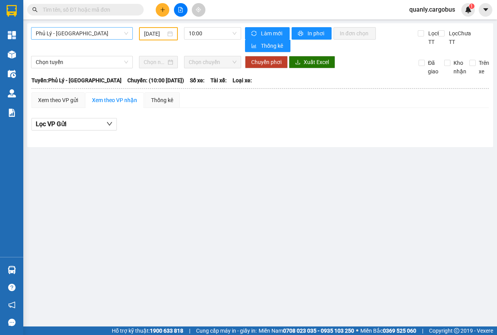
click at [125, 34] on span "Phủ Lý - [GEOGRAPHIC_DATA]" at bounding box center [82, 34] width 92 height 12
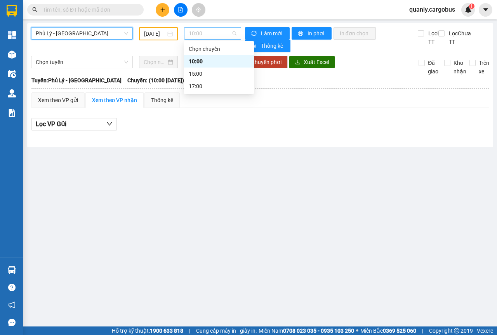
click at [235, 35] on span "10:00" at bounding box center [212, 34] width 47 height 12
click at [170, 35] on div "[DATE]" at bounding box center [158, 33] width 29 height 9
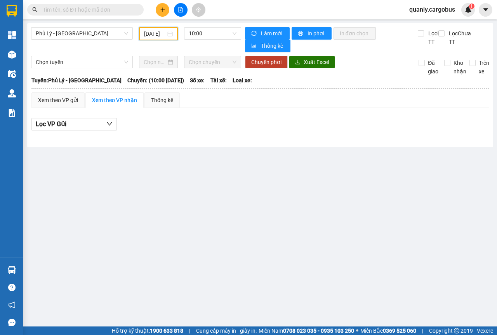
scroll to position [0, 6]
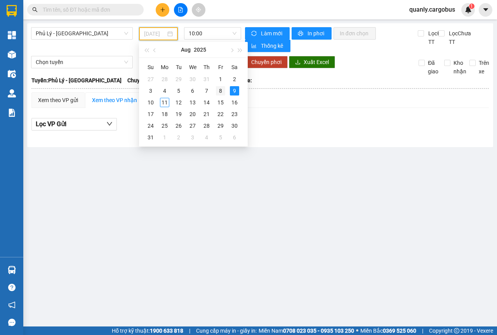
click at [219, 91] on div "8" at bounding box center [220, 90] width 9 height 9
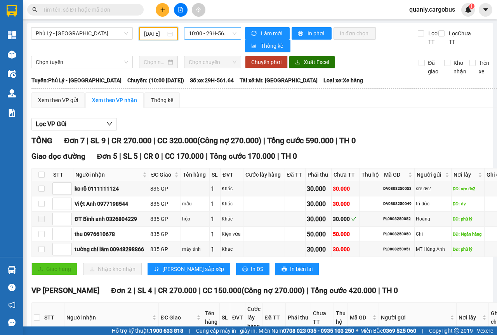
click at [228, 33] on span "10:00 - 29H-561.64" at bounding box center [212, 34] width 47 height 12
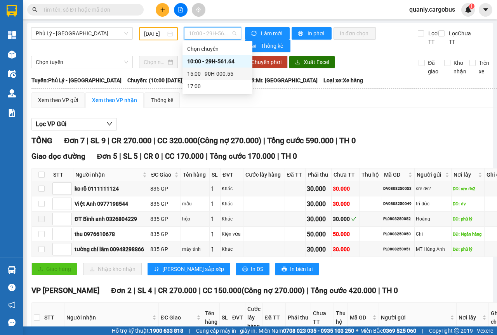
click at [217, 73] on div "15:00 - 90H-000.55" at bounding box center [217, 73] width 61 height 9
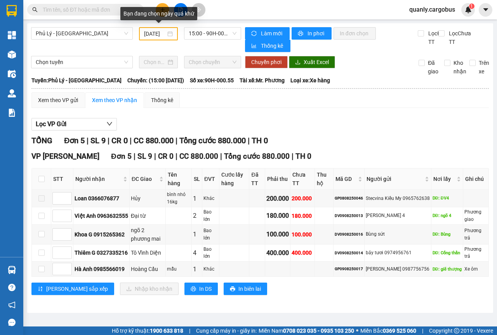
click at [171, 32] on div "[DATE]" at bounding box center [158, 33] width 29 height 9
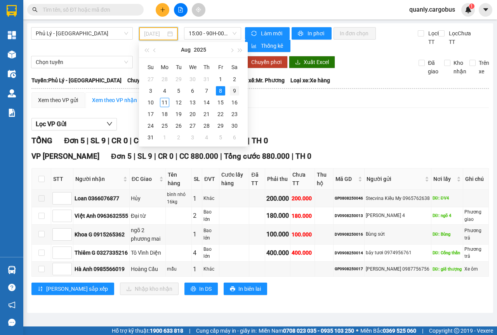
click at [232, 90] on div "9" at bounding box center [234, 90] width 9 height 9
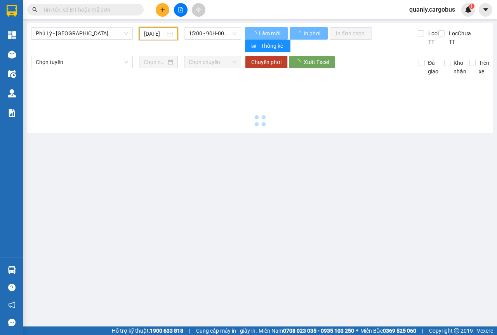
type input "[DATE]"
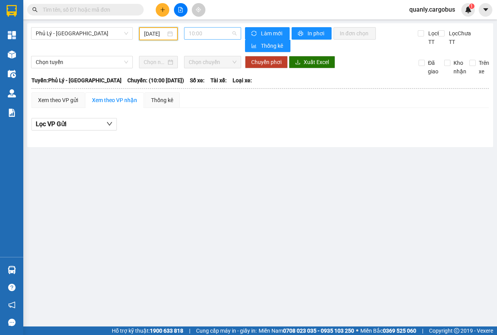
click at [235, 33] on span "10:00" at bounding box center [212, 34] width 47 height 12
click at [126, 33] on span "Phủ Lý - [GEOGRAPHIC_DATA]" at bounding box center [82, 34] width 92 height 12
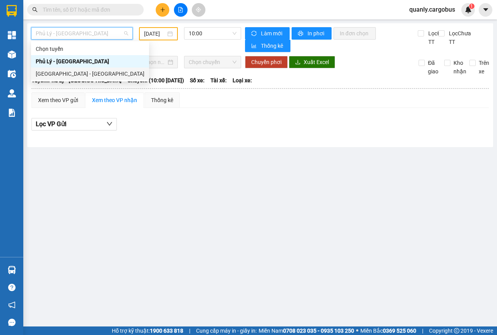
click at [61, 74] on div "[GEOGRAPHIC_DATA] - [GEOGRAPHIC_DATA]" at bounding box center [90, 73] width 109 height 9
type input "[DATE]"
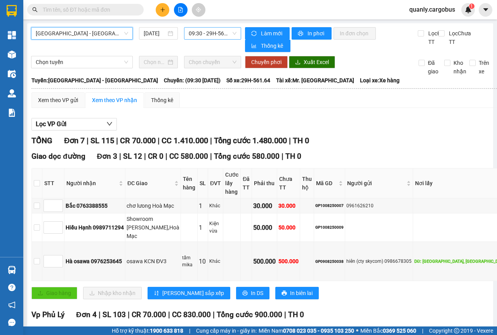
drag, startPoint x: 232, startPoint y: 32, endPoint x: 233, endPoint y: 37, distance: 5.2
click at [233, 32] on span "09:30 - 29H-561.64" at bounding box center [212, 34] width 47 height 12
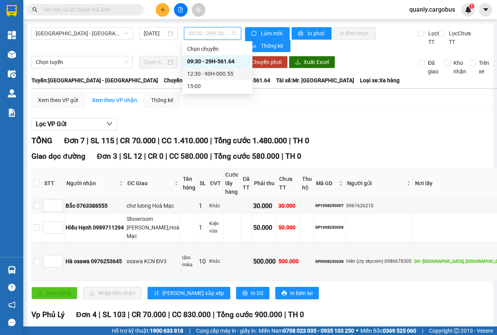
click at [224, 74] on div "12:30 - 90H-000.55" at bounding box center [217, 73] width 61 height 9
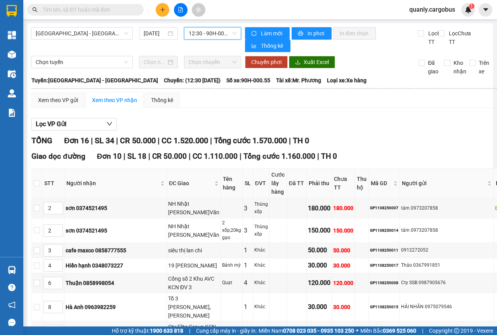
drag, startPoint x: 236, startPoint y: 30, endPoint x: 225, endPoint y: 35, distance: 11.3
click at [235, 30] on div "12:30 - 90H-000.55" at bounding box center [212, 33] width 57 height 12
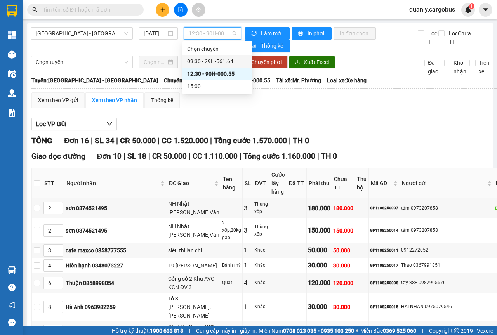
click at [201, 59] on div "09:30 - 29H-561.64" at bounding box center [217, 61] width 61 height 9
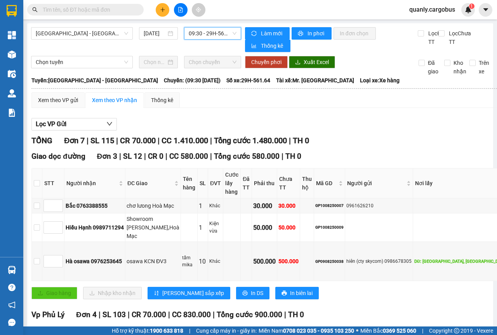
scroll to position [127, 0]
